Goal: Submit feedback/report problem: Submit feedback/report problem

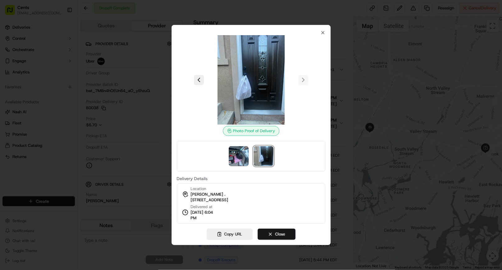
scroll to position [28, 0]
click at [323, 31] on icon "button" at bounding box center [323, 32] width 2 height 2
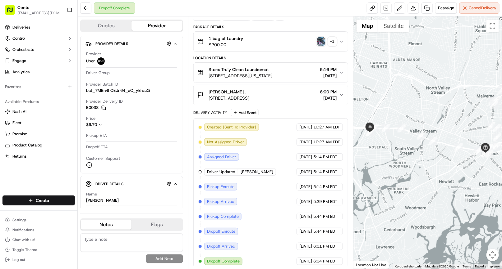
scroll to position [16, 0]
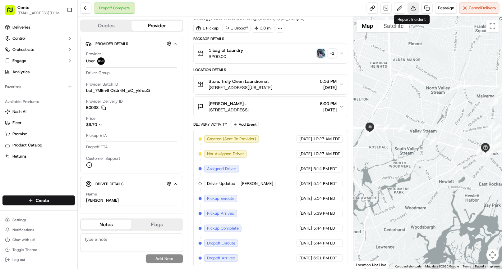
click at [414, 9] on button at bounding box center [413, 7] width 11 height 11
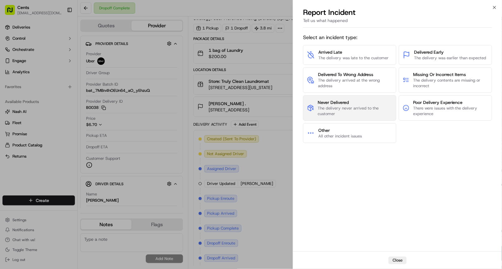
click at [356, 107] on span "The delivery never arrived to the customer" at bounding box center [355, 111] width 75 height 11
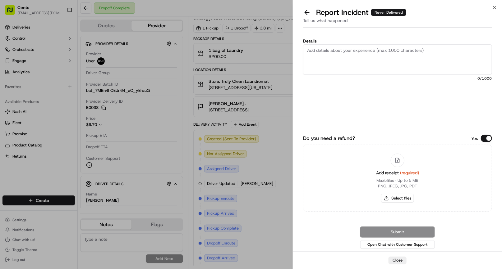
click at [340, 56] on textarea "Details" at bounding box center [397, 59] width 189 height 30
type textarea "The items in the delivery photo do not match the items that were in the pickup …"
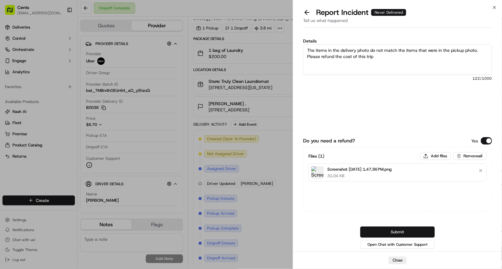
click at [412, 230] on button "Submit" at bounding box center [397, 232] width 75 height 11
